Goal: Transaction & Acquisition: Purchase product/service

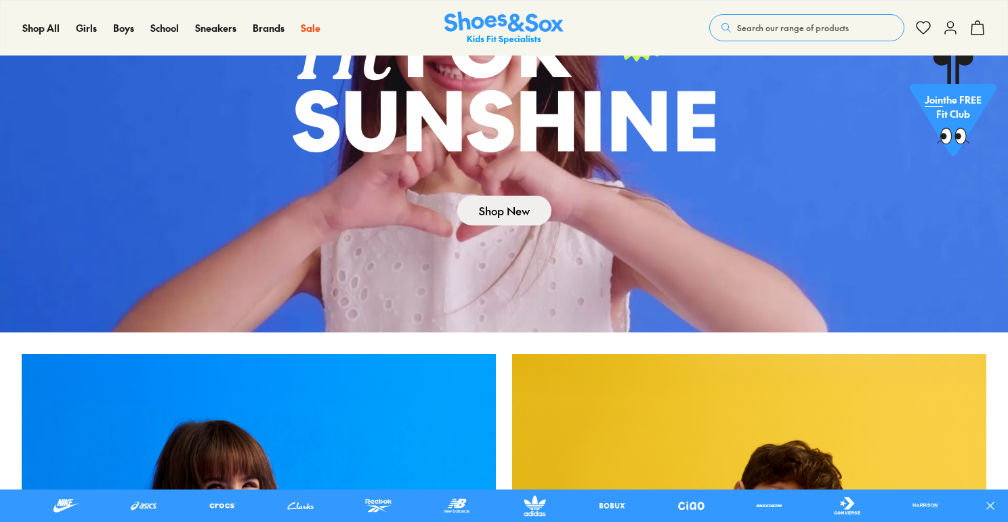
scroll to position [21, 0]
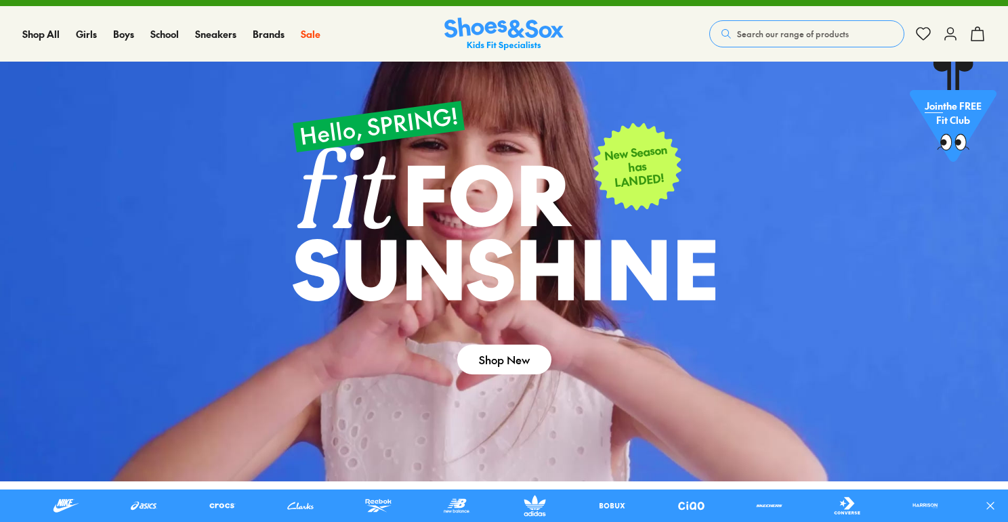
click at [773, 39] on span "Search our range of products" at bounding box center [793, 34] width 112 height 12
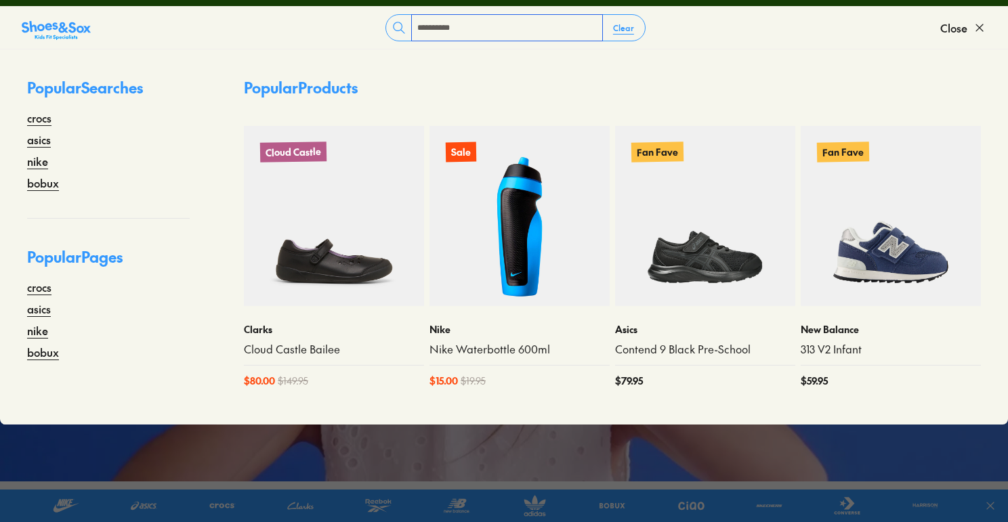
type input "**********"
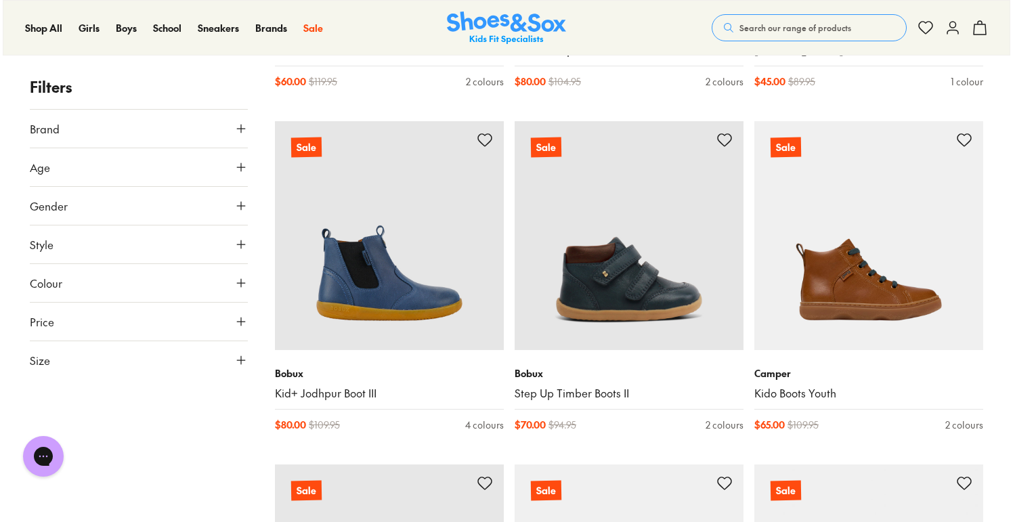
scroll to position [3254, 0]
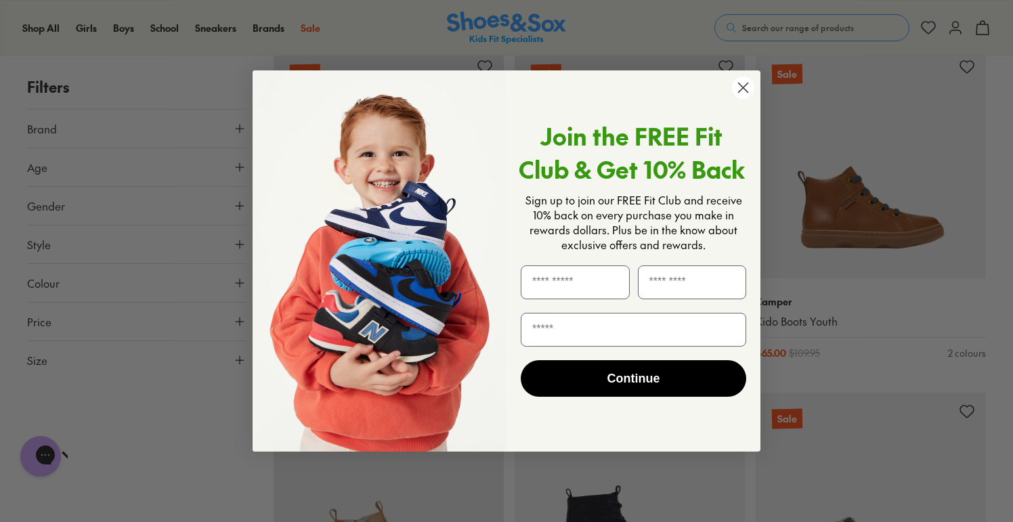
click at [744, 85] on circle "Close dialog" at bounding box center [743, 88] width 22 height 22
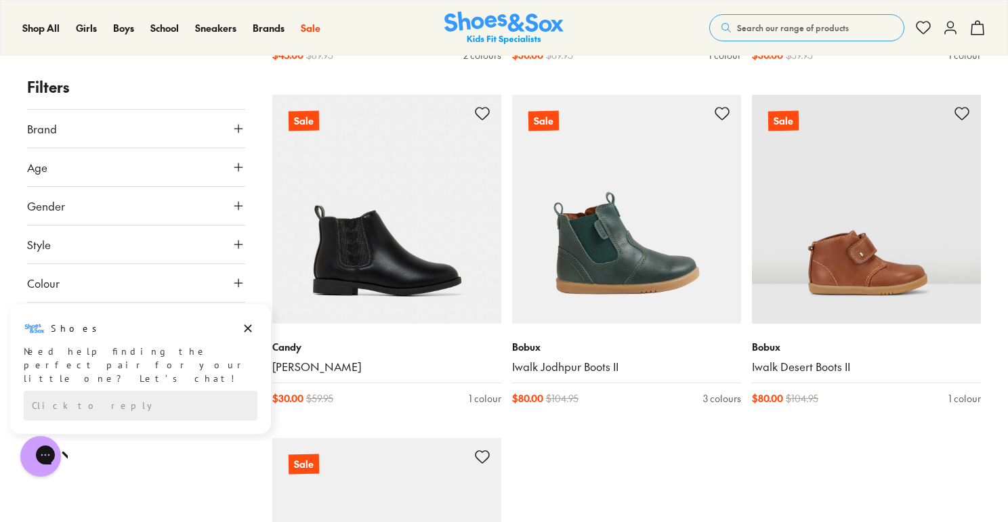
scroll to position [4228, 0]
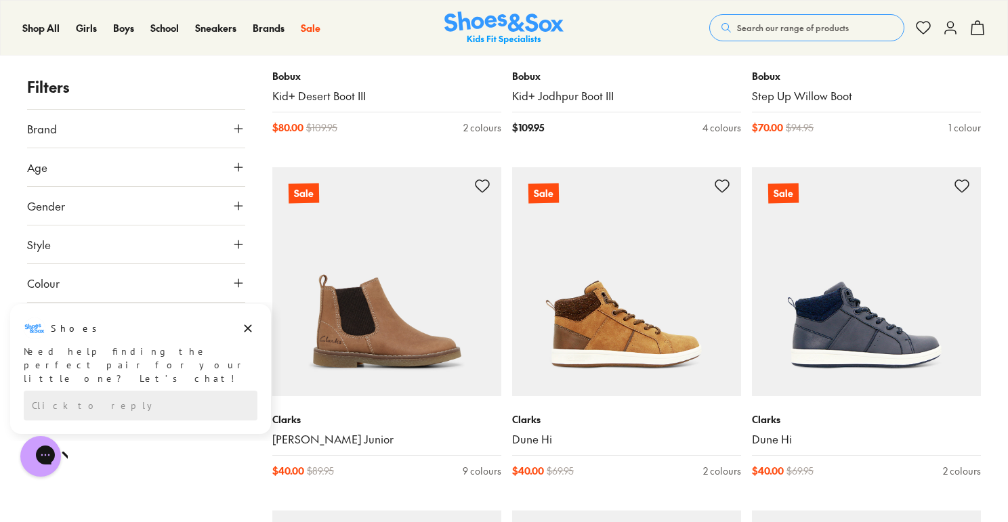
scroll to position [5922, 0]
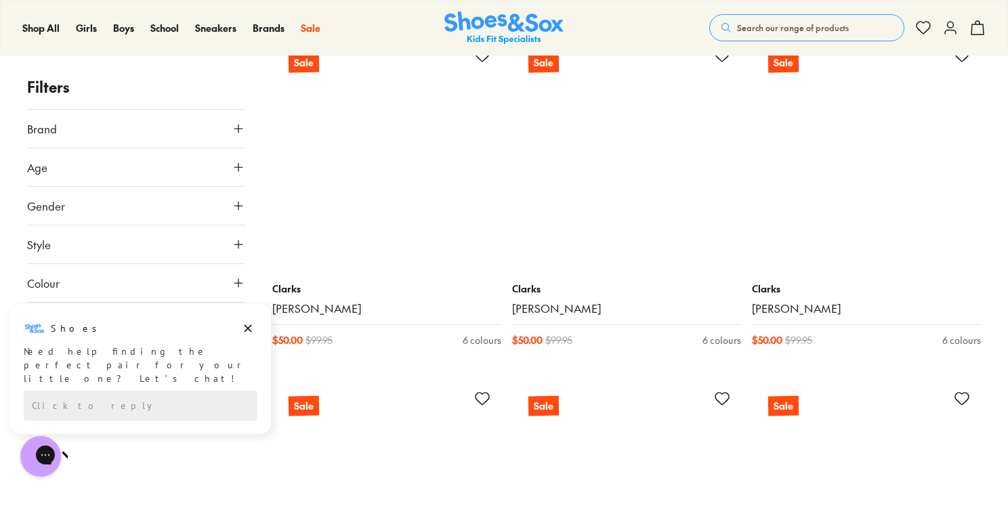
scroll to position [10809, 0]
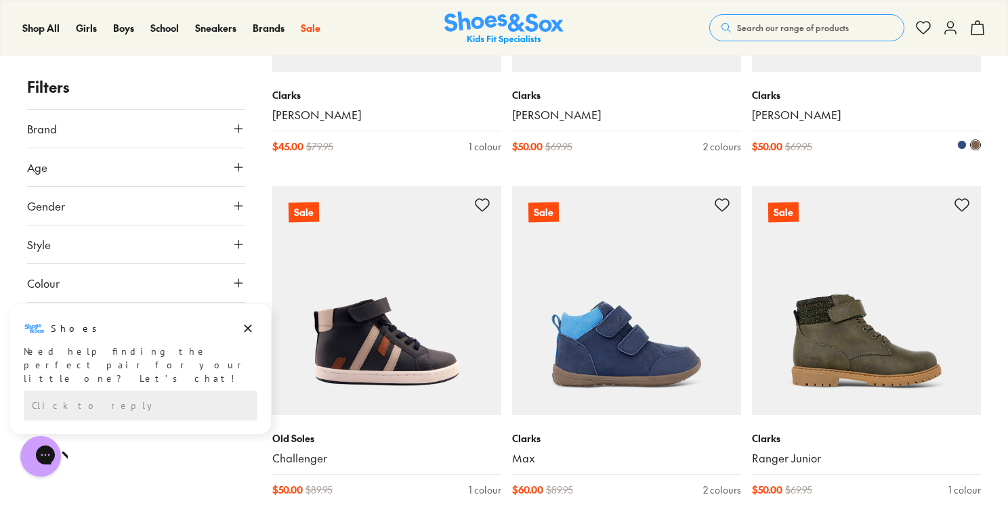
scroll to position [13774, 0]
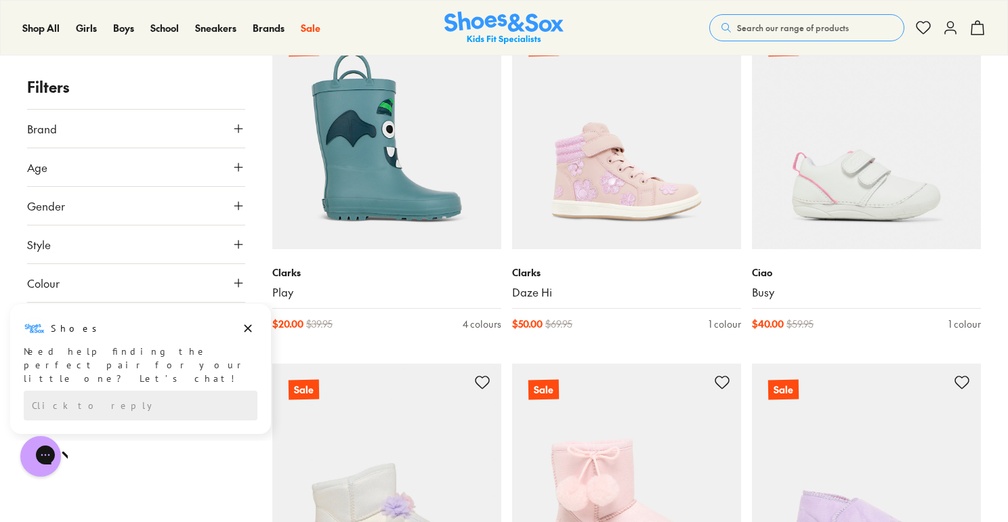
scroll to position [22835, 0]
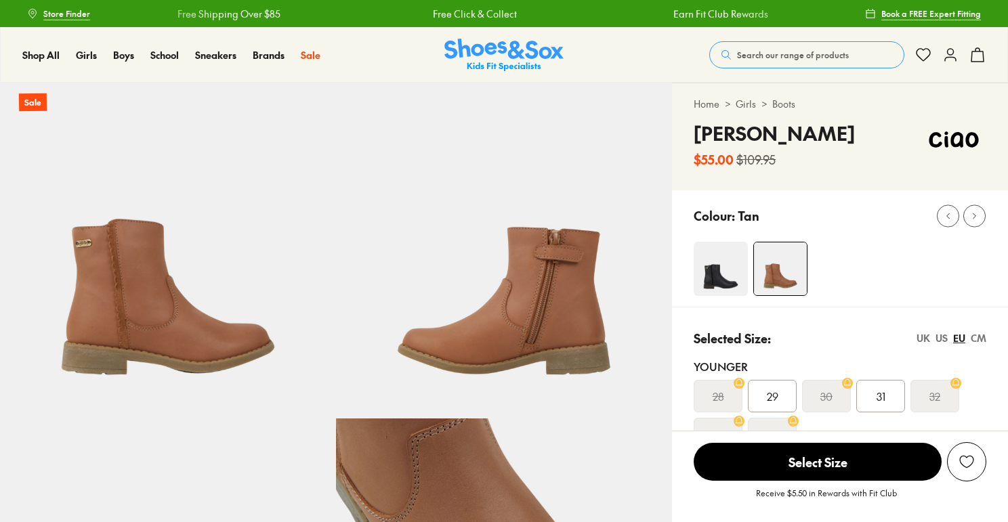
select select "*"
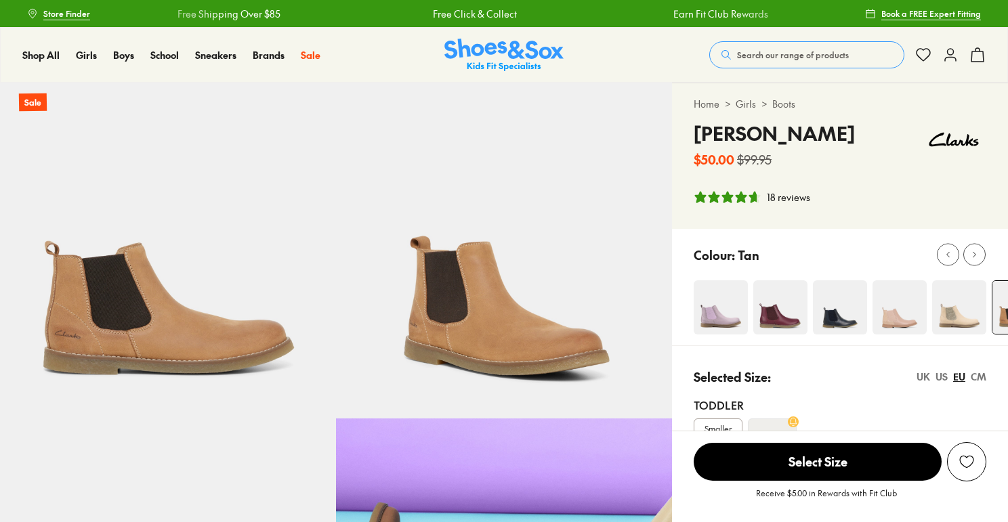
select select "*"
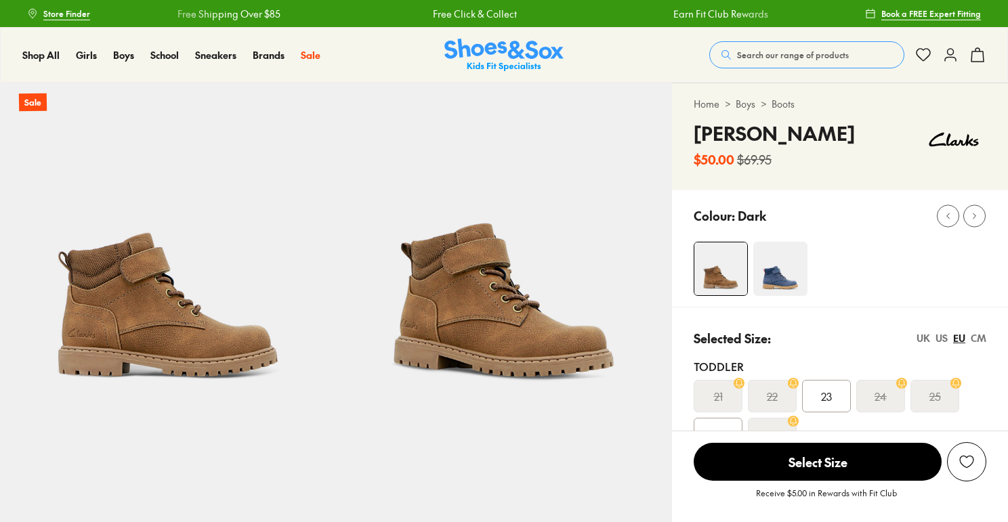
select select "*"
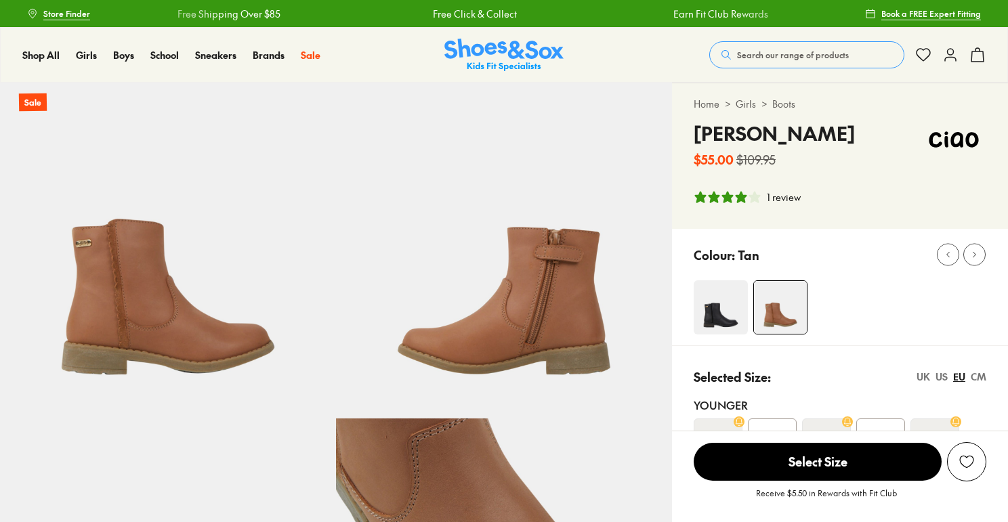
select select "*"
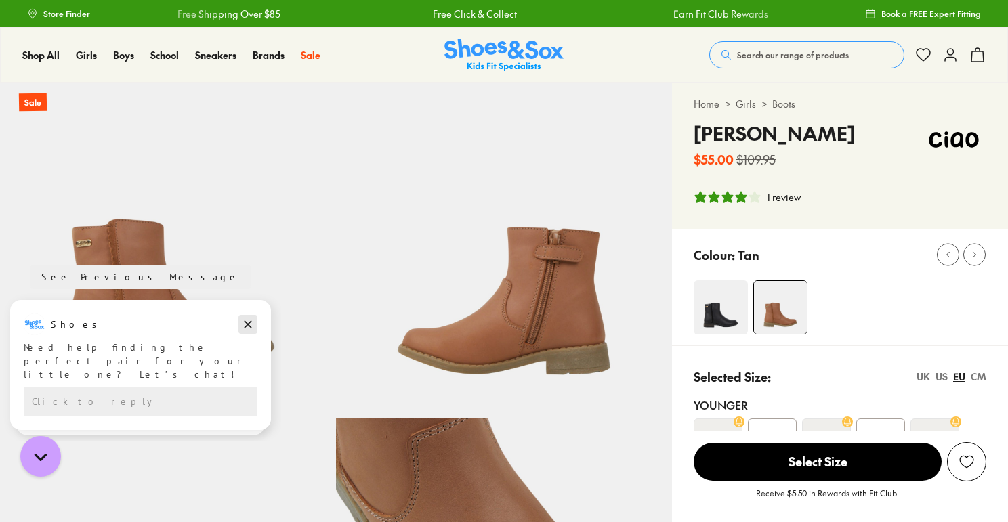
click at [246, 318] on icon "Dismiss campaign" at bounding box center [248, 324] width 14 height 16
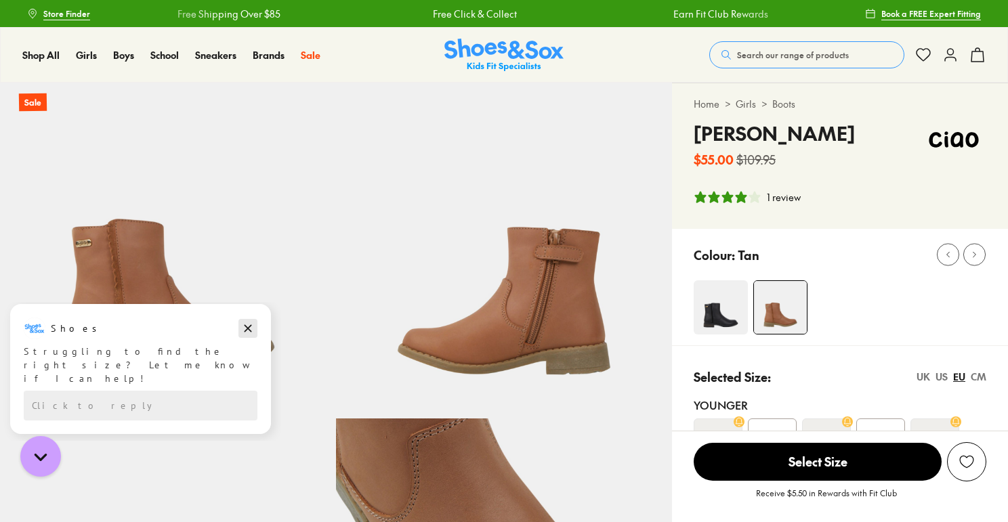
click at [248, 320] on icon "Dismiss campaign" at bounding box center [248, 328] width 14 height 16
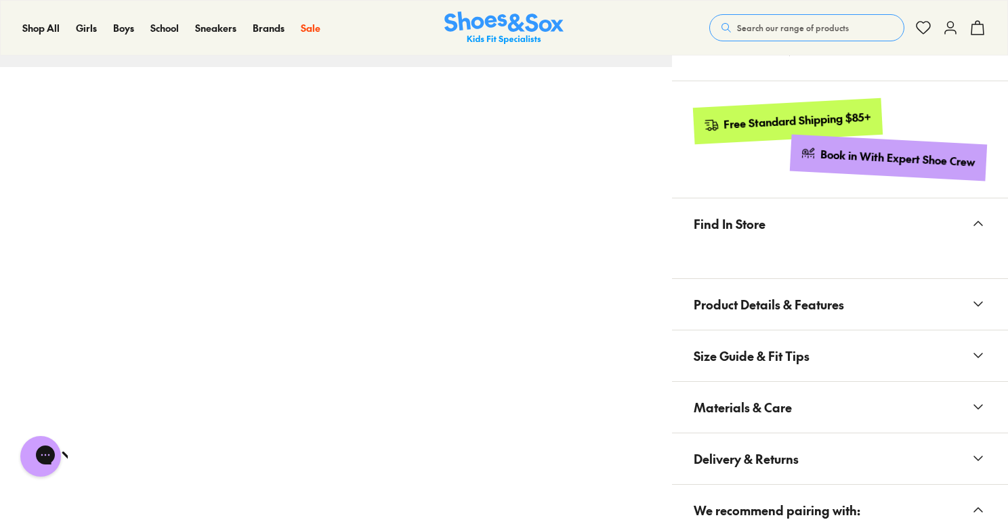
scroll to position [693, 0]
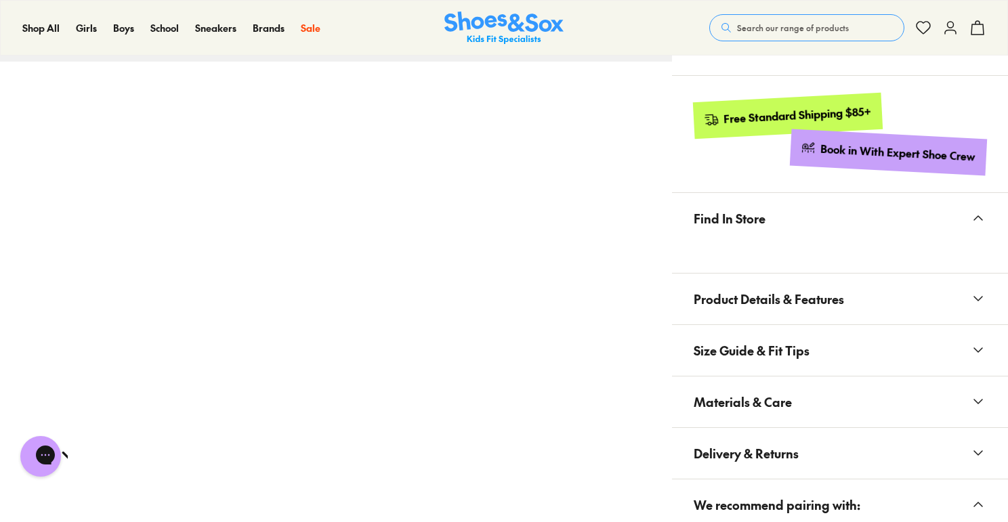
click at [757, 299] on span "Product Details & Features" at bounding box center [768, 299] width 150 height 40
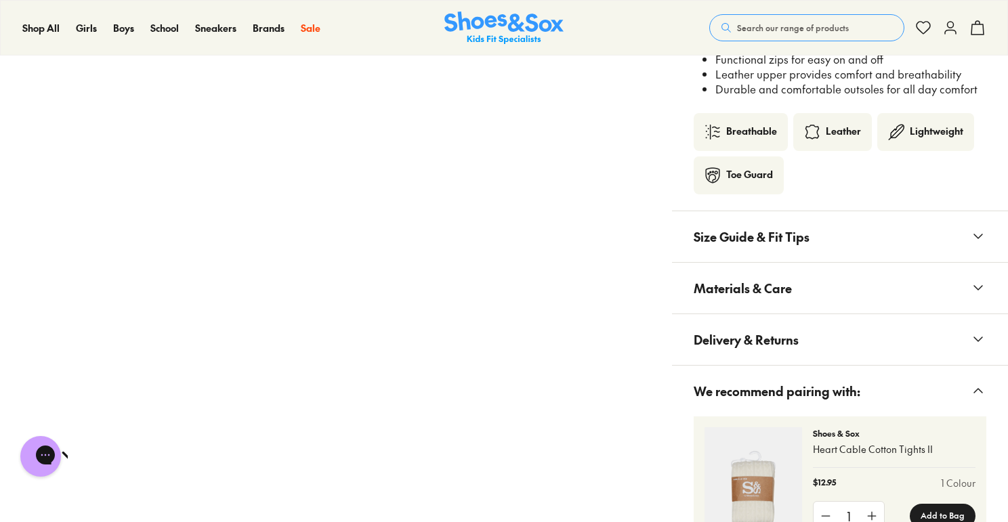
scroll to position [1100, 0]
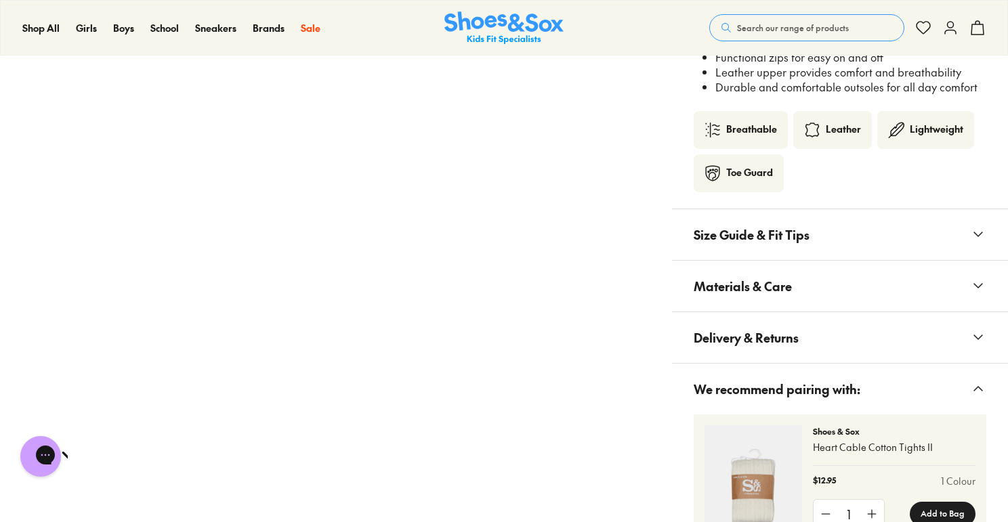
click at [772, 288] on span "Materials & Care" at bounding box center [742, 286] width 98 height 40
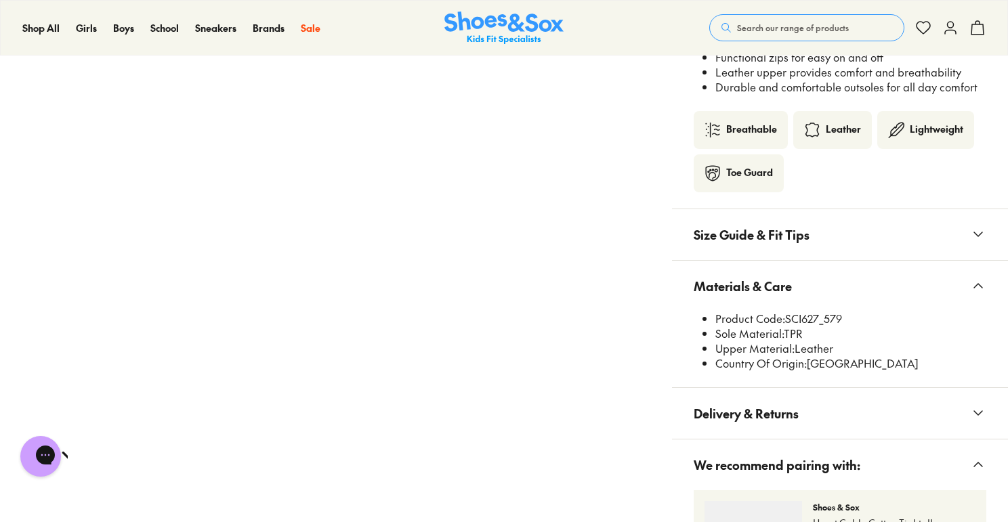
drag, startPoint x: 788, startPoint y: 320, endPoint x: 868, endPoint y: 320, distance: 80.6
click at [868, 320] on li "Product Code: SCI627_579" at bounding box center [850, 318] width 271 height 15
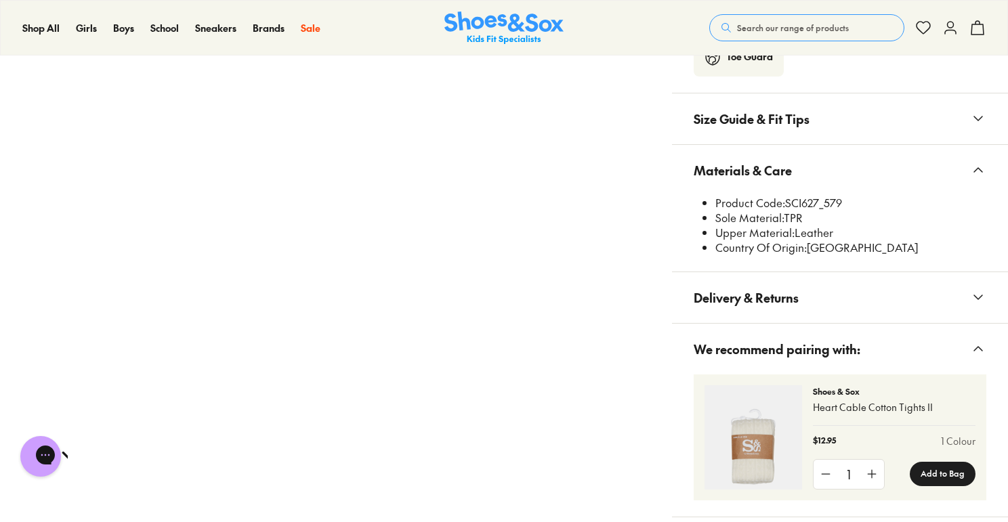
scroll to position [1205, 0]
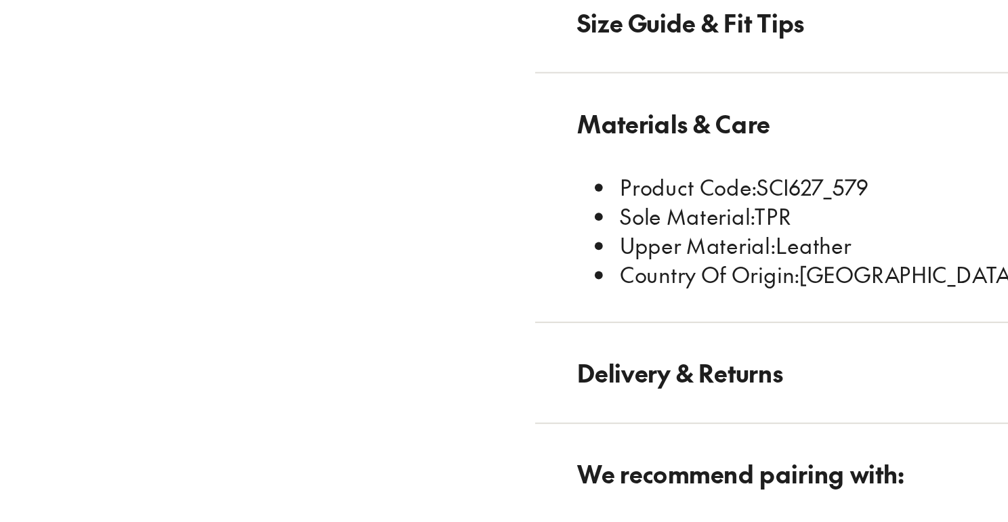
click at [819, 236] on li "Sole Material: TPR" at bounding box center [850, 229] width 271 height 15
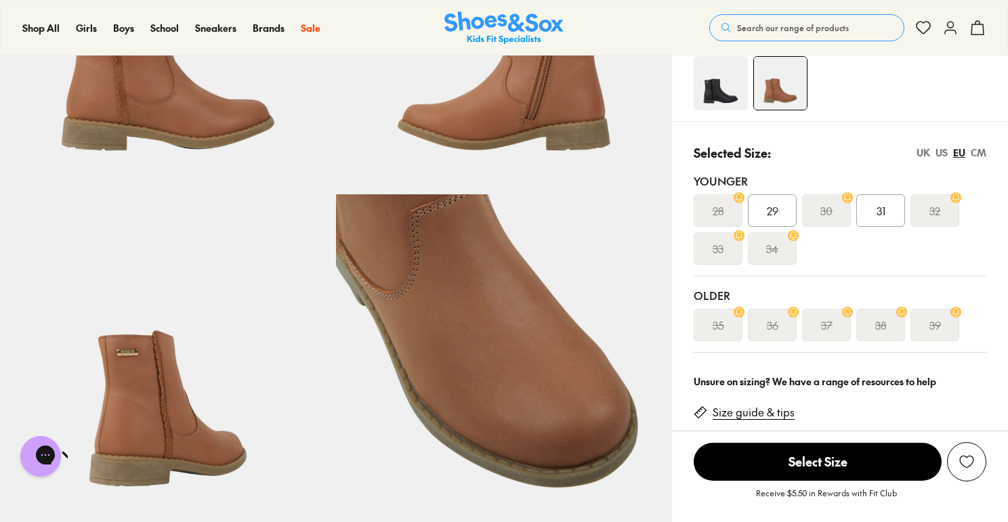
scroll to position [223, 0]
click at [715, 84] on img at bounding box center [720, 84] width 54 height 54
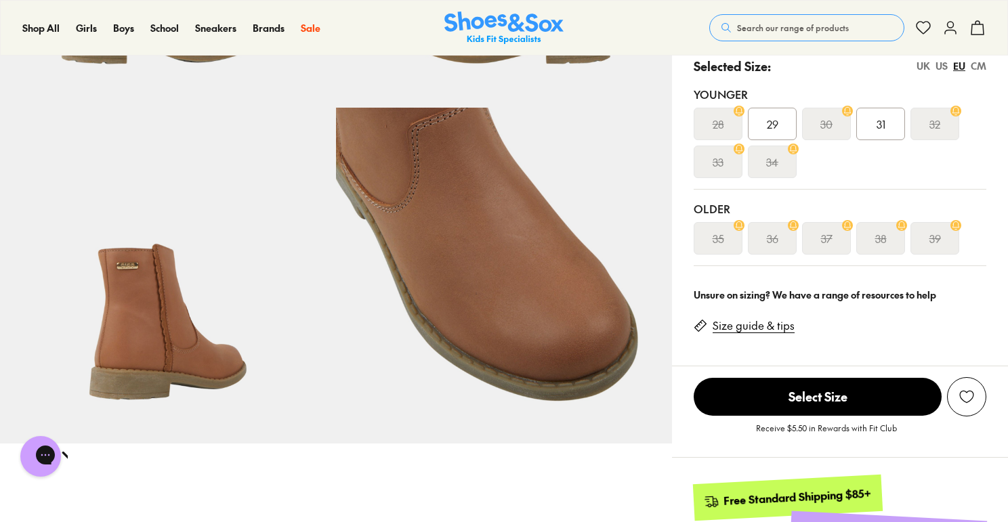
scroll to position [350, 0]
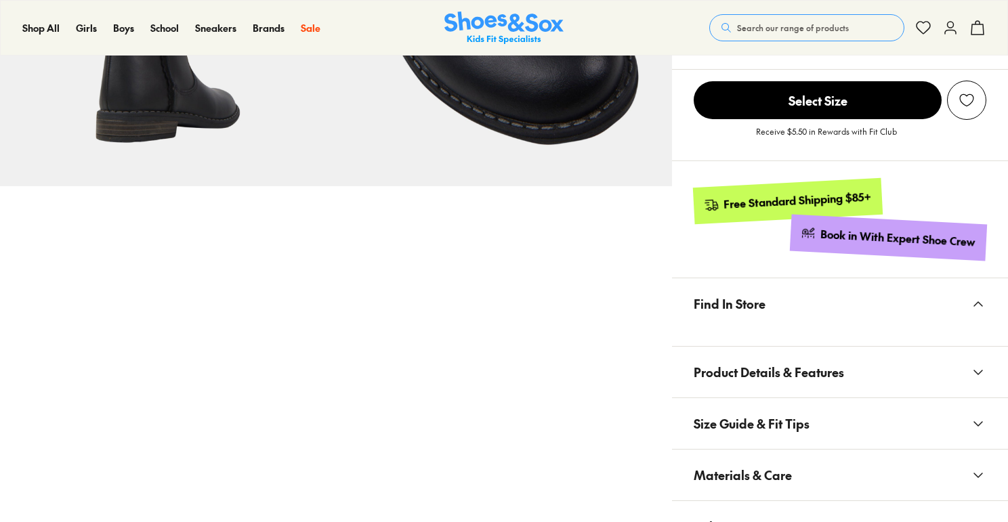
select select "*"
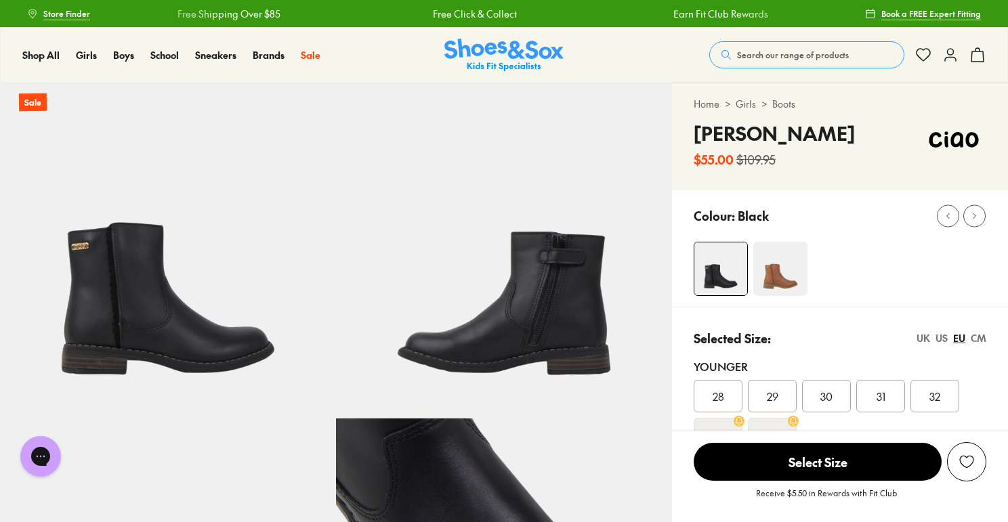
click at [790, 276] on img at bounding box center [780, 269] width 54 height 54
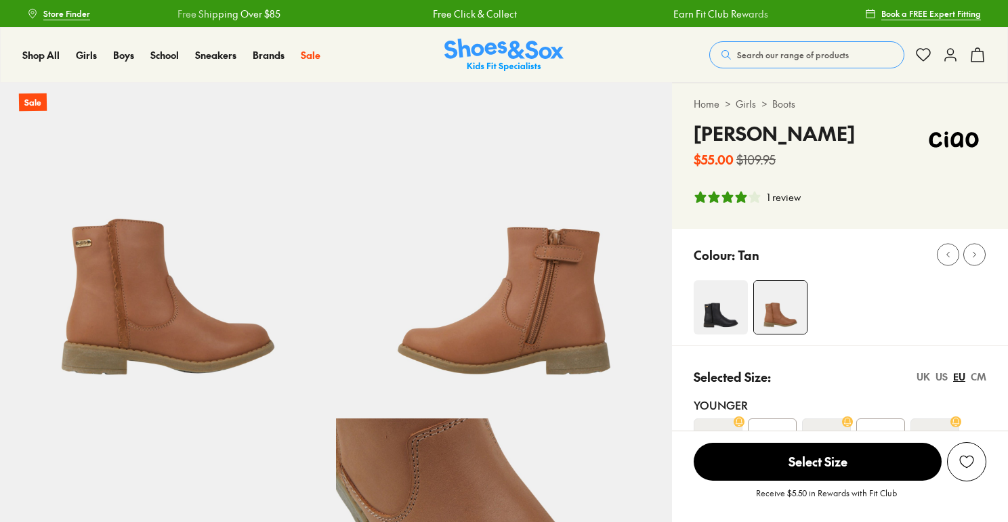
select select "*"
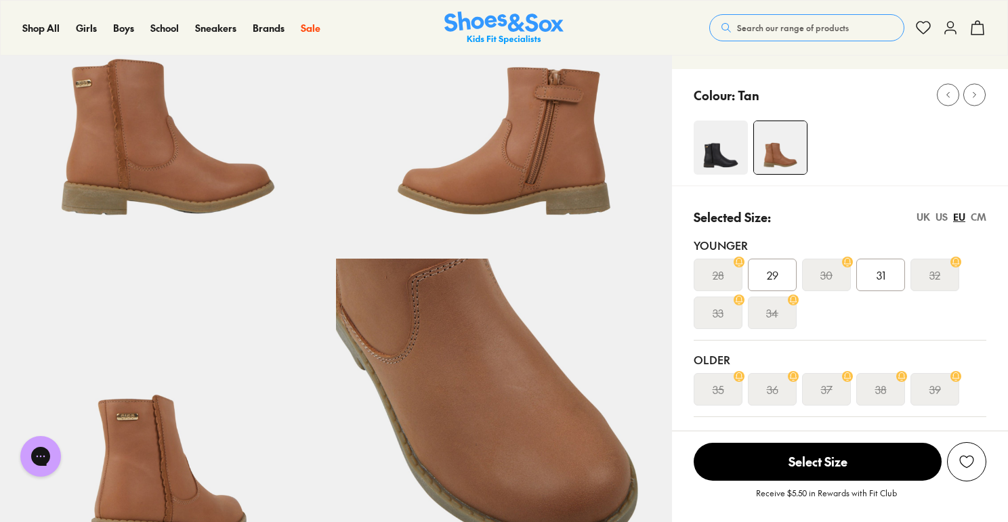
scroll to position [146, 0]
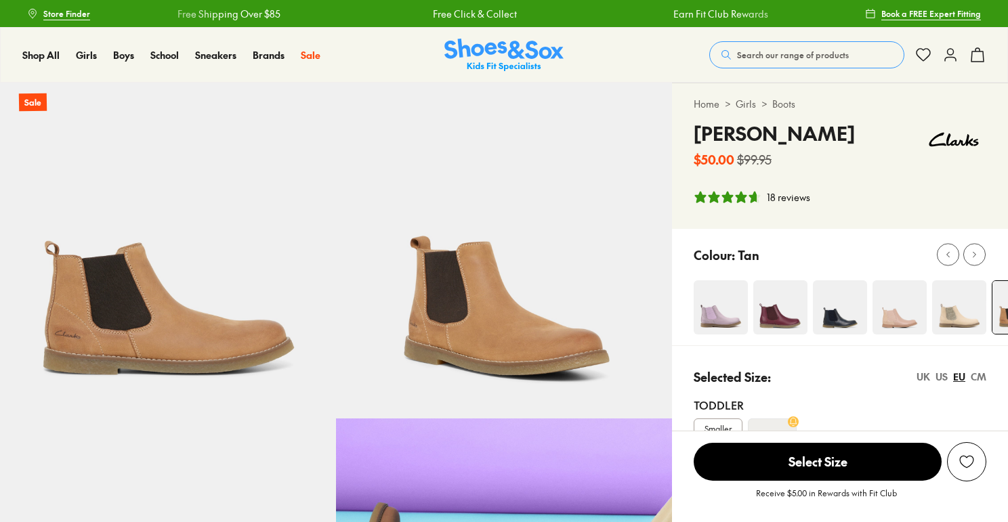
select select "*"
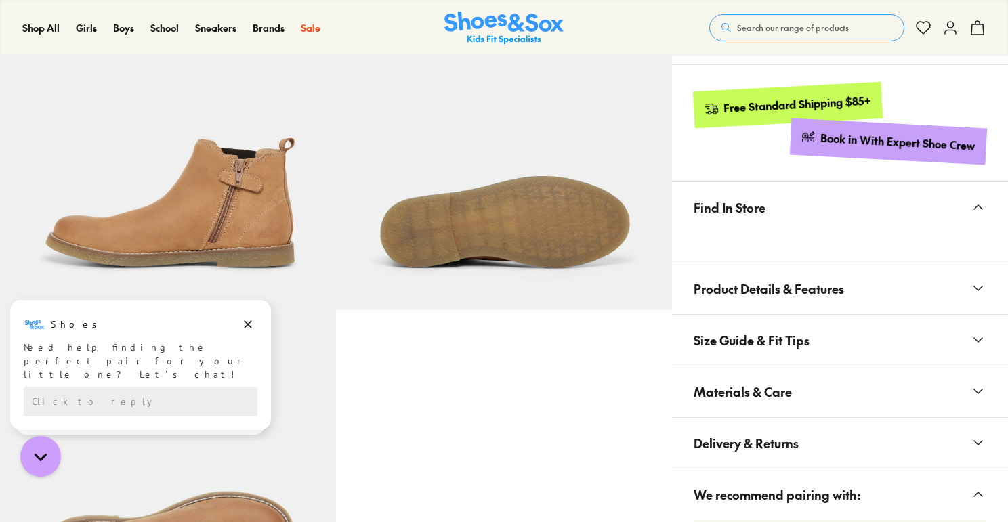
scroll to position [796, 0]
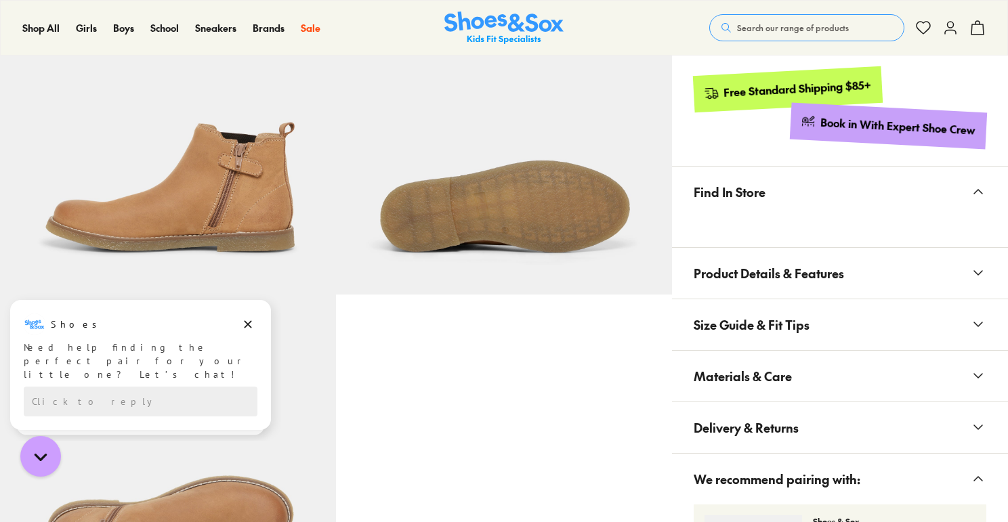
click at [821, 374] on button "Materials & Care" at bounding box center [840, 376] width 336 height 51
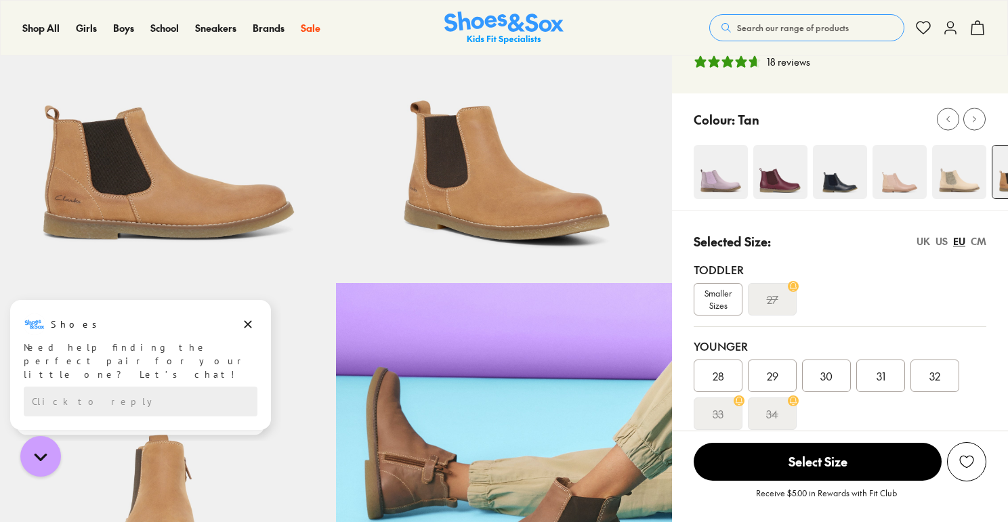
scroll to position [142, 0]
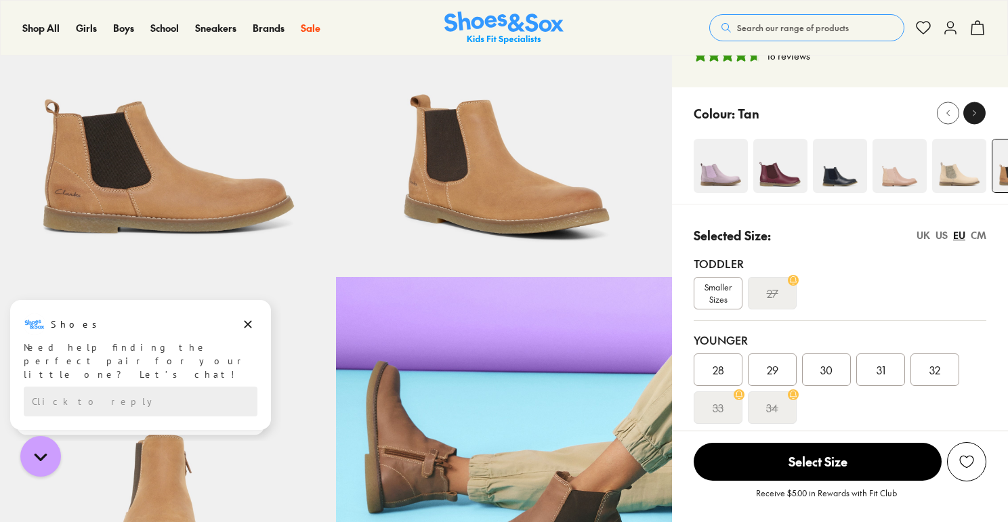
click at [979, 106] on button at bounding box center [974, 113] width 22 height 22
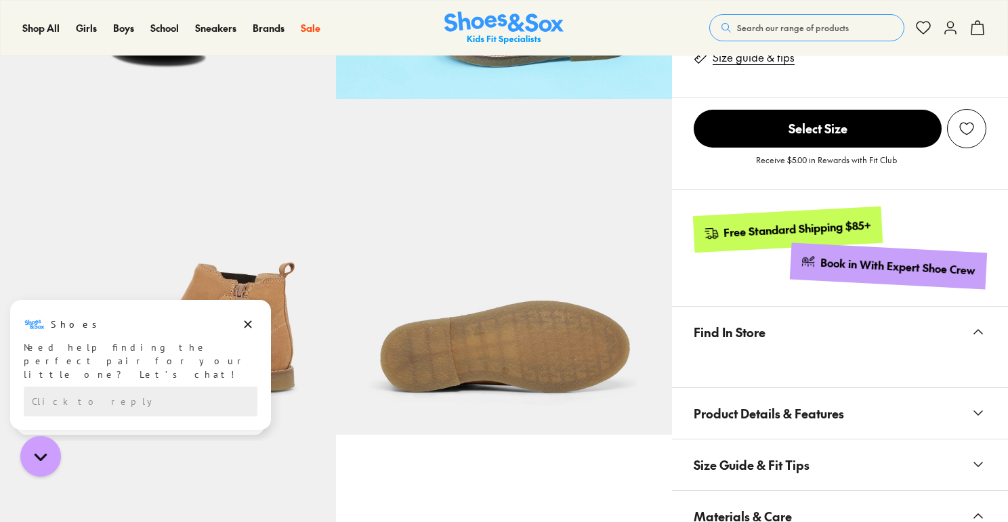
scroll to position [845, 0]
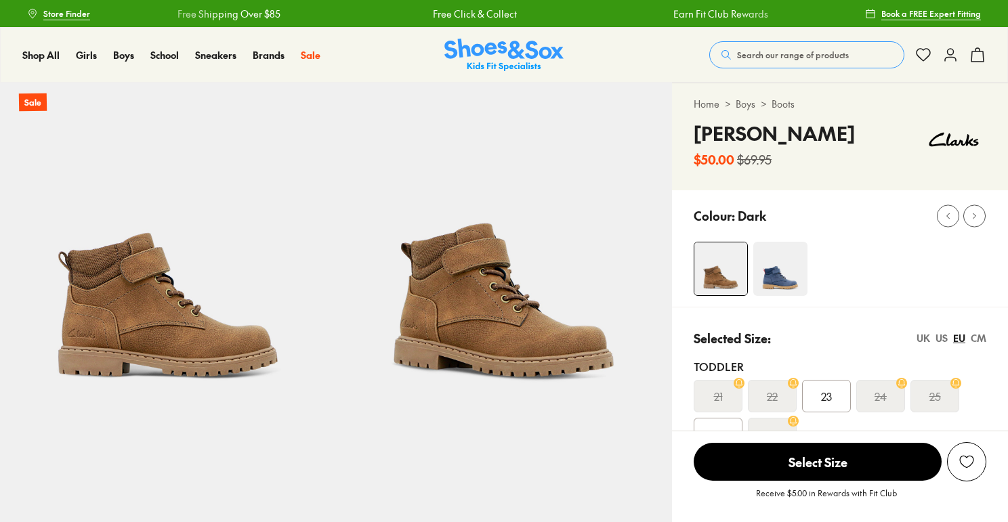
select select "*"
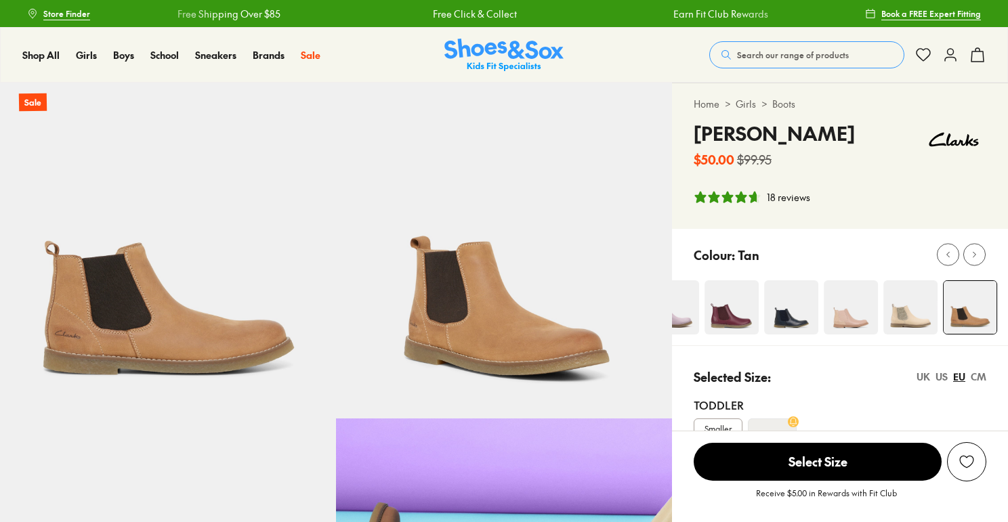
select select "*"
